Goal: Entertainment & Leisure: Browse casually

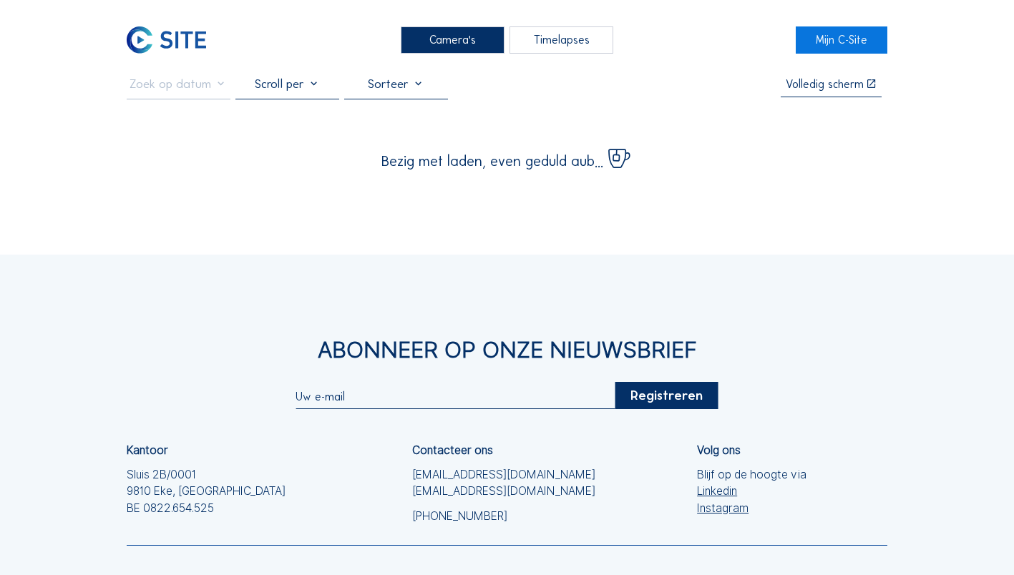
click at [428, 37] on div "Camera's" at bounding box center [453, 39] width 104 height 26
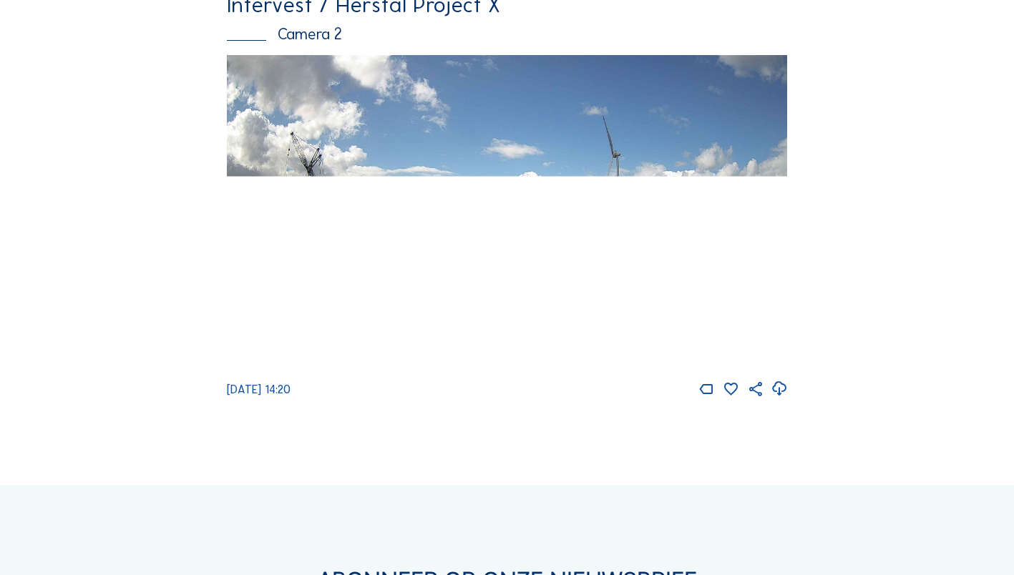
scroll to position [572, 0]
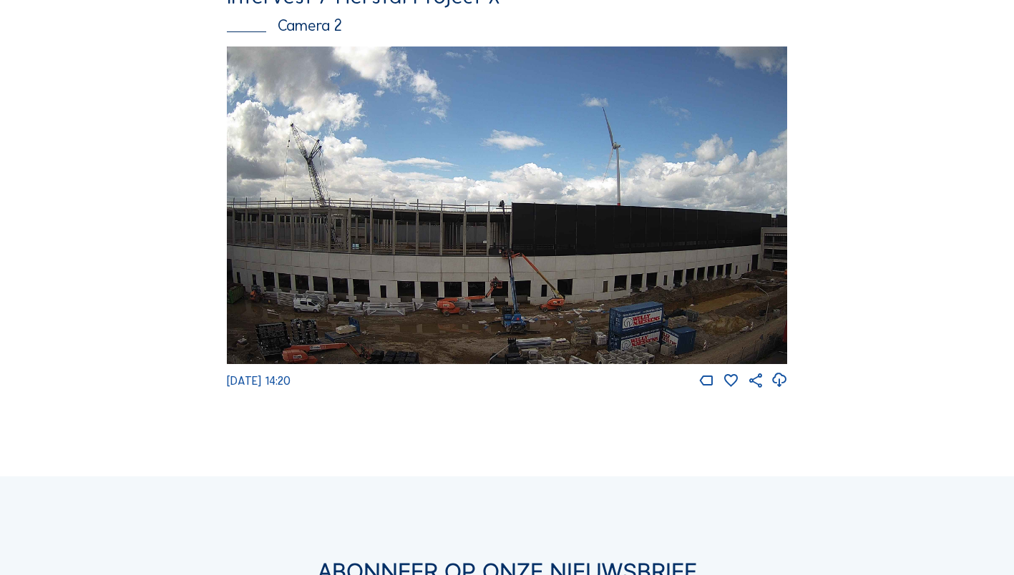
click at [419, 230] on img at bounding box center [507, 205] width 561 height 317
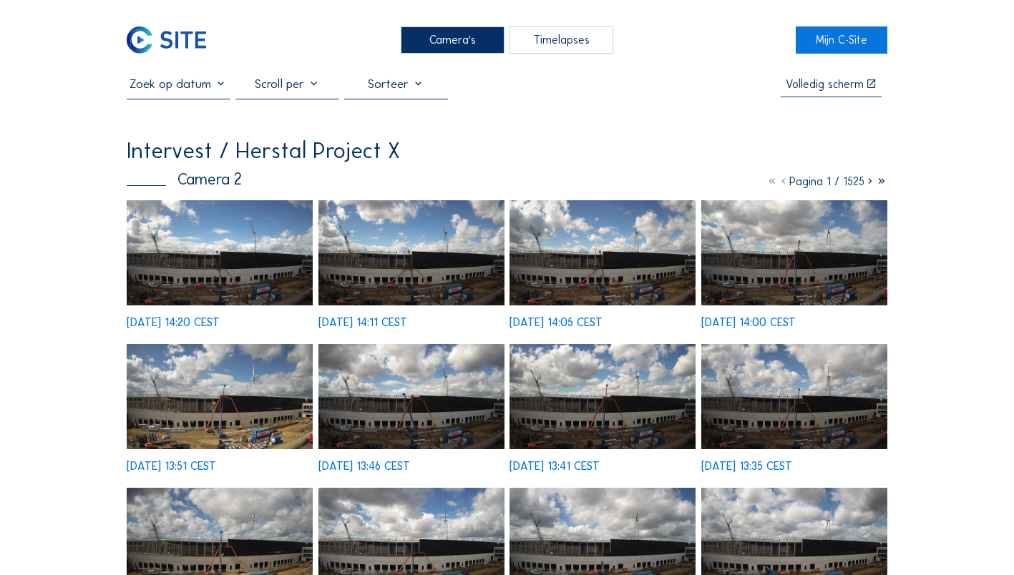
click at [165, 263] on img at bounding box center [220, 252] width 186 height 105
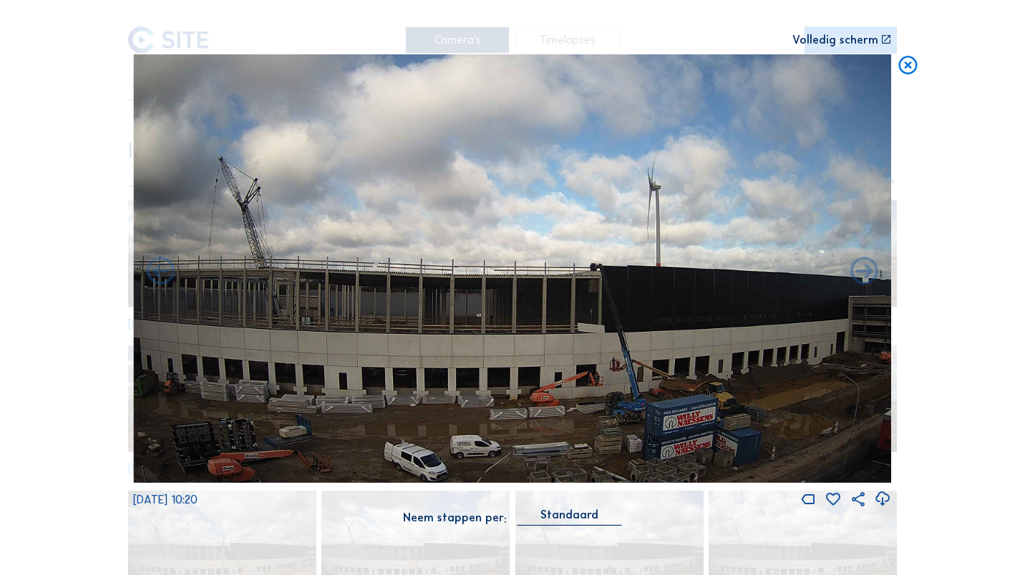
click at [883, 30] on div "Scroll om door de tijd te reizen | Druk op de 'Alt'-[PERSON_NAME] + scroll om t…" at bounding box center [512, 287] width 1025 height 575
click at [878, 39] on div "Volledig scherm" at bounding box center [512, 39] width 758 height 11
click at [909, 72] on icon at bounding box center [907, 65] width 22 height 23
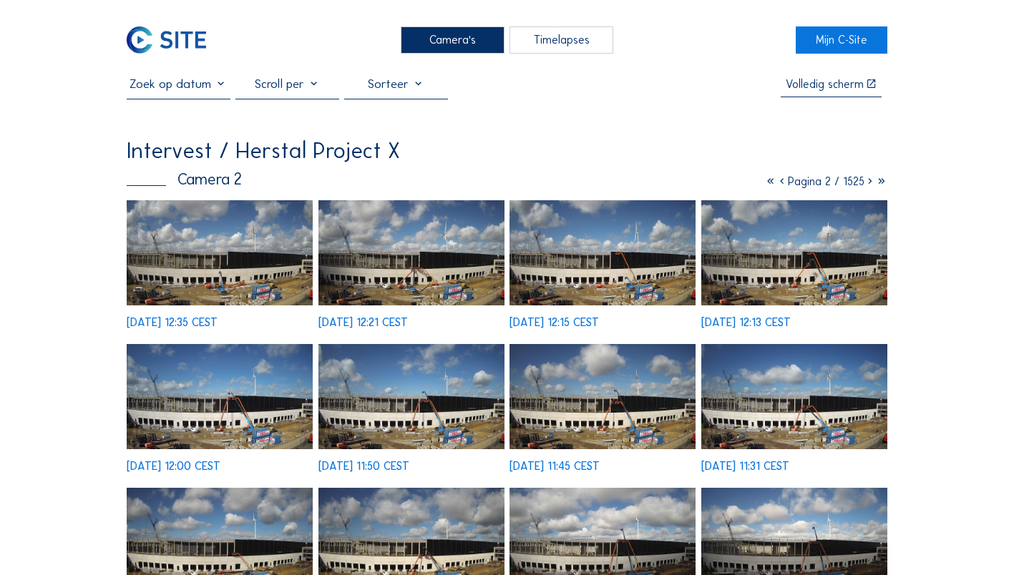
click at [224, 270] on img at bounding box center [220, 252] width 186 height 105
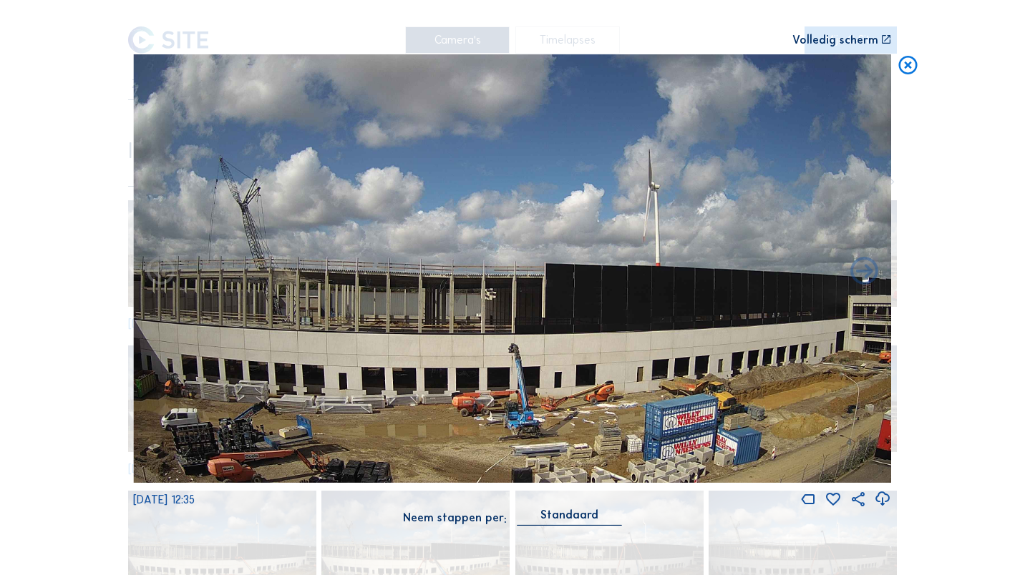
click at [861, 42] on div "Volledig scherm" at bounding box center [835, 39] width 86 height 11
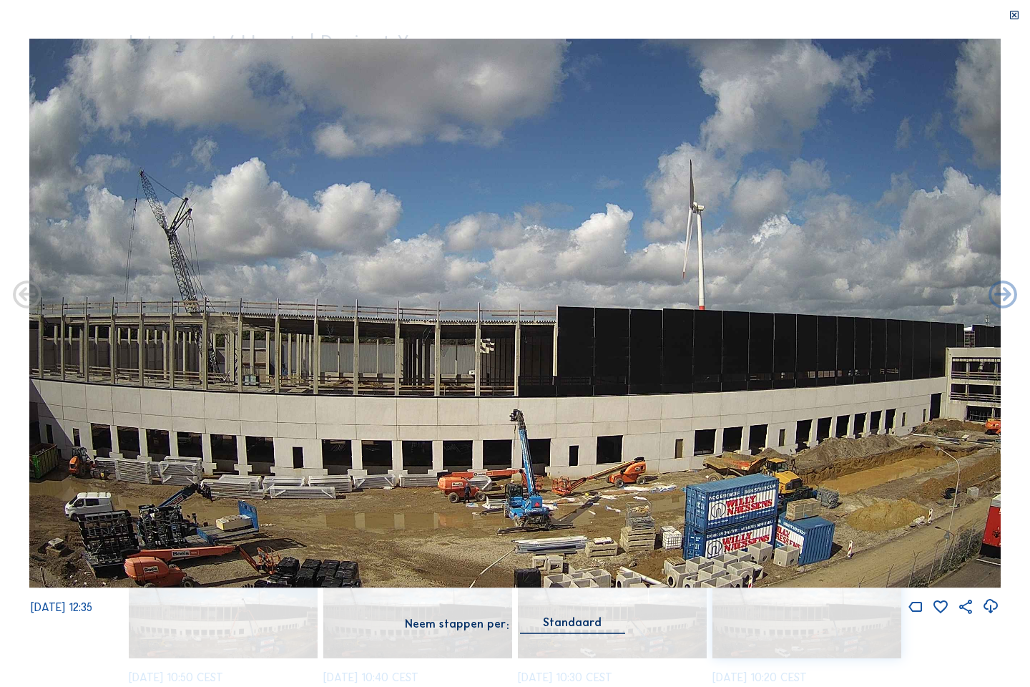
click at [1009, 13] on icon at bounding box center [1014, 15] width 11 height 11
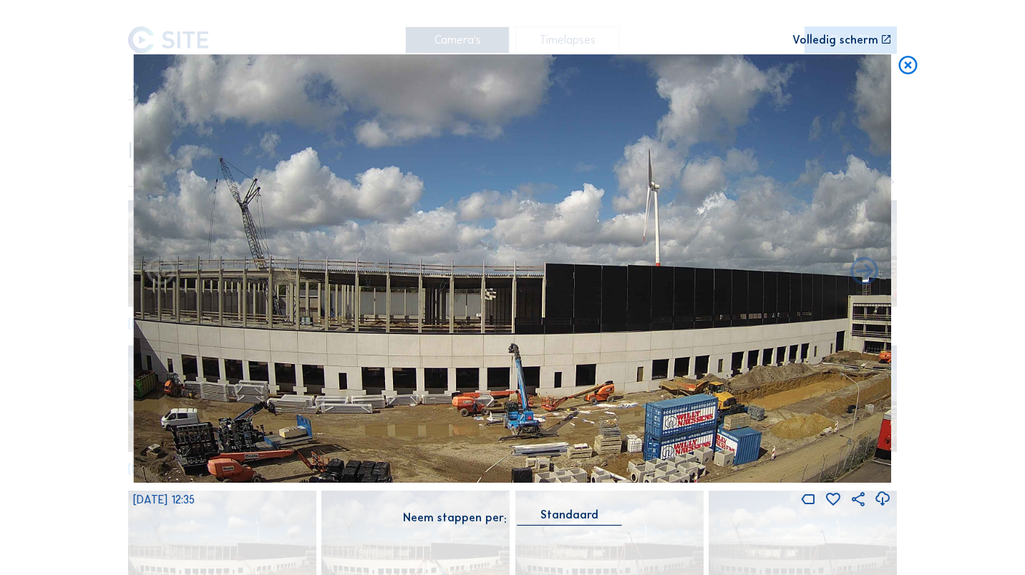
click at [911, 67] on icon at bounding box center [907, 65] width 22 height 23
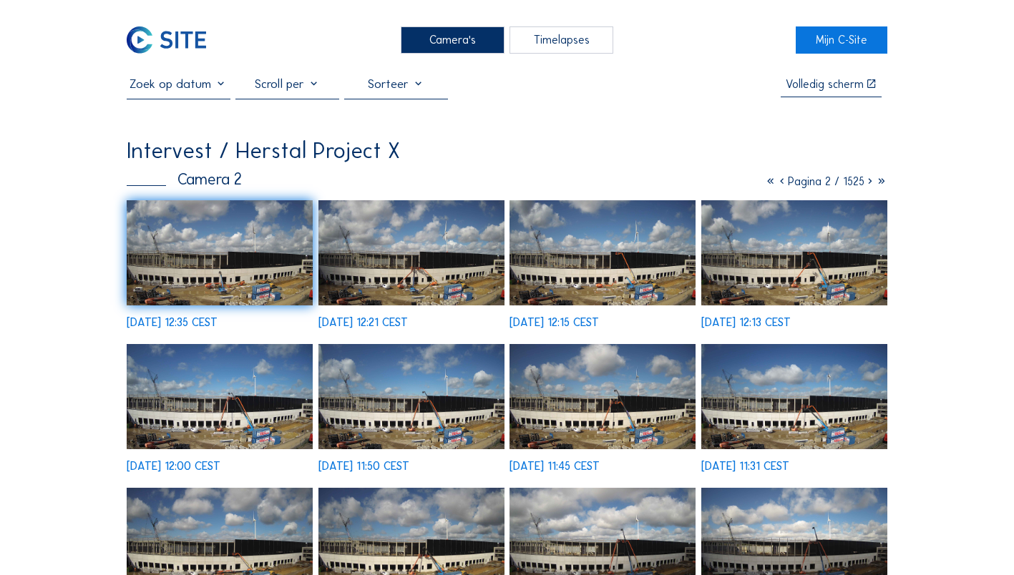
click at [776, 182] on icon at bounding box center [781, 182] width 11 height 14
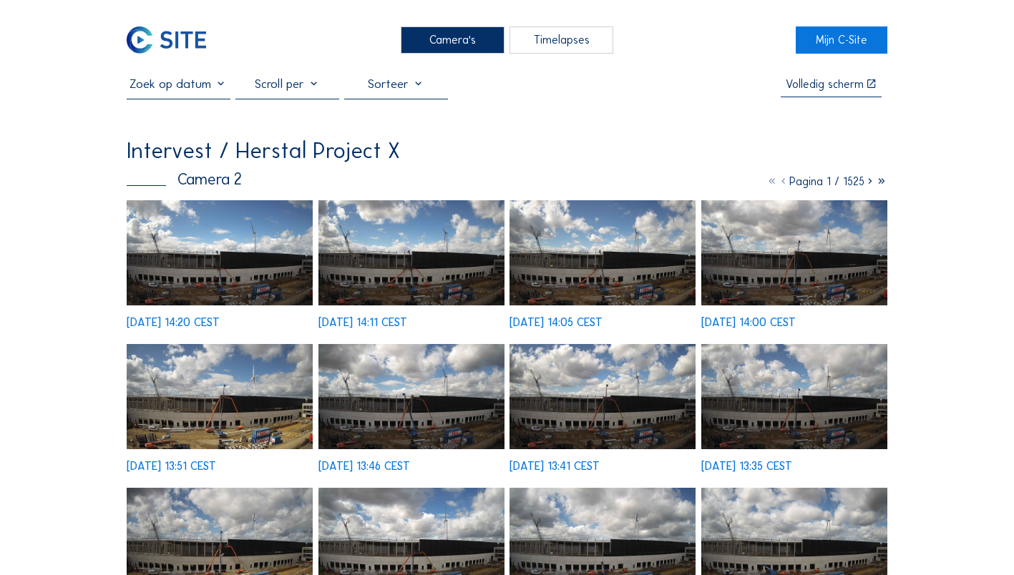
click at [448, 42] on div "Camera's" at bounding box center [453, 39] width 104 height 26
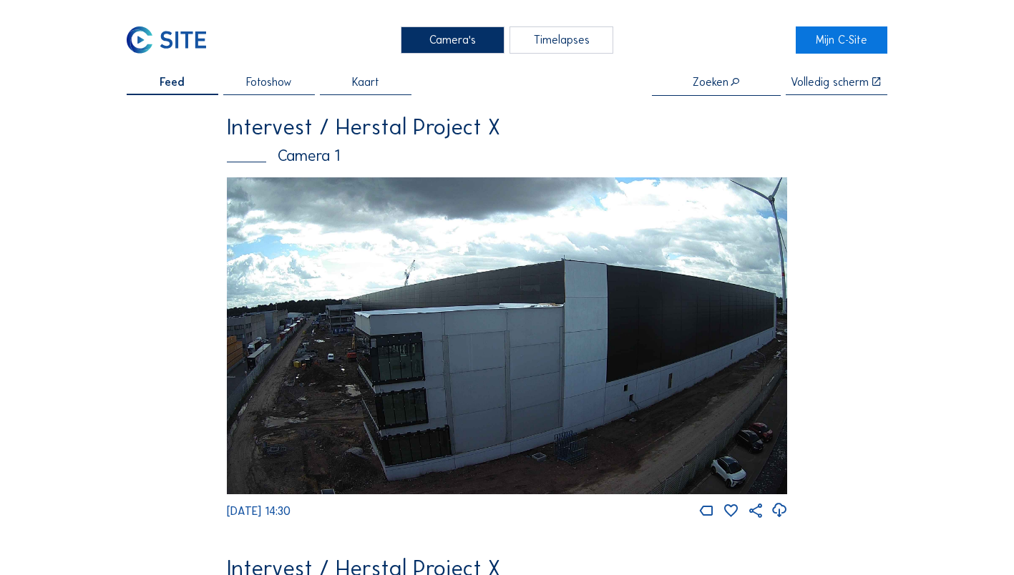
click at [331, 333] on img at bounding box center [507, 335] width 561 height 317
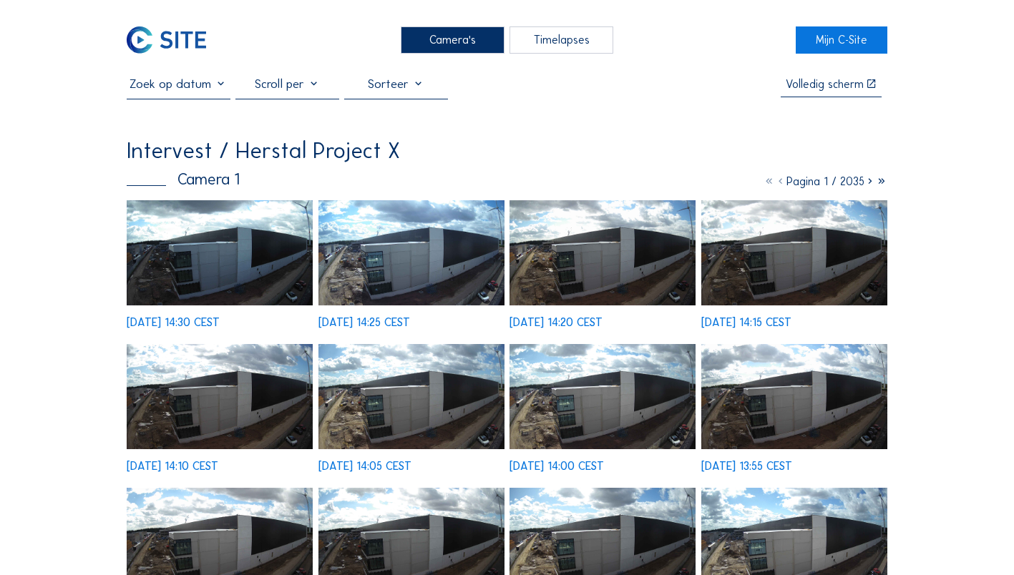
click at [160, 245] on img at bounding box center [220, 252] width 186 height 105
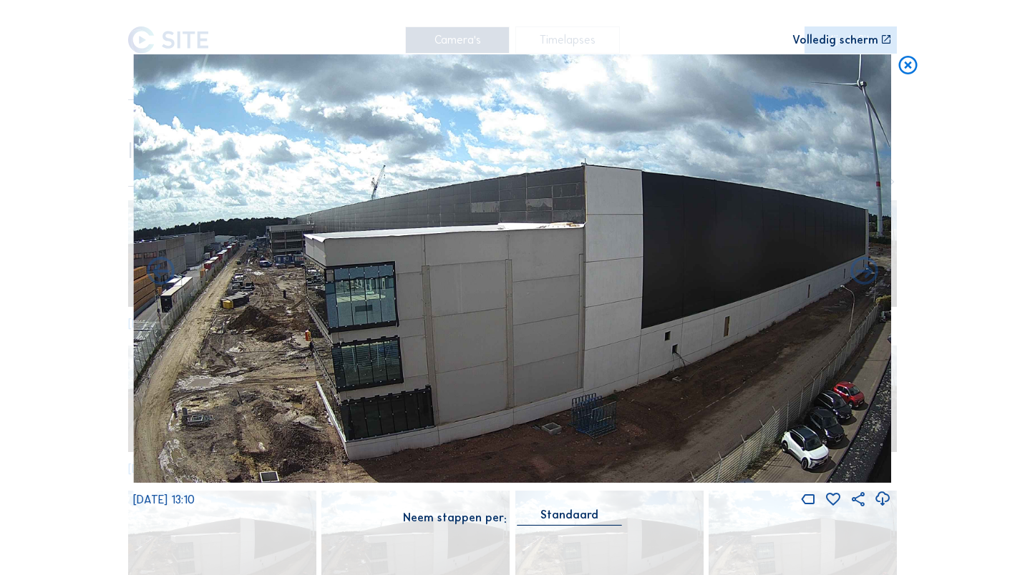
click at [879, 39] on div "Volledig scherm" at bounding box center [512, 39] width 758 height 11
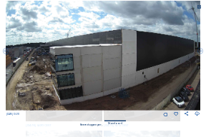
click at [197, 8] on icon at bounding box center [199, 7] width 4 height 4
